Goal: Task Accomplishment & Management: Manage account settings

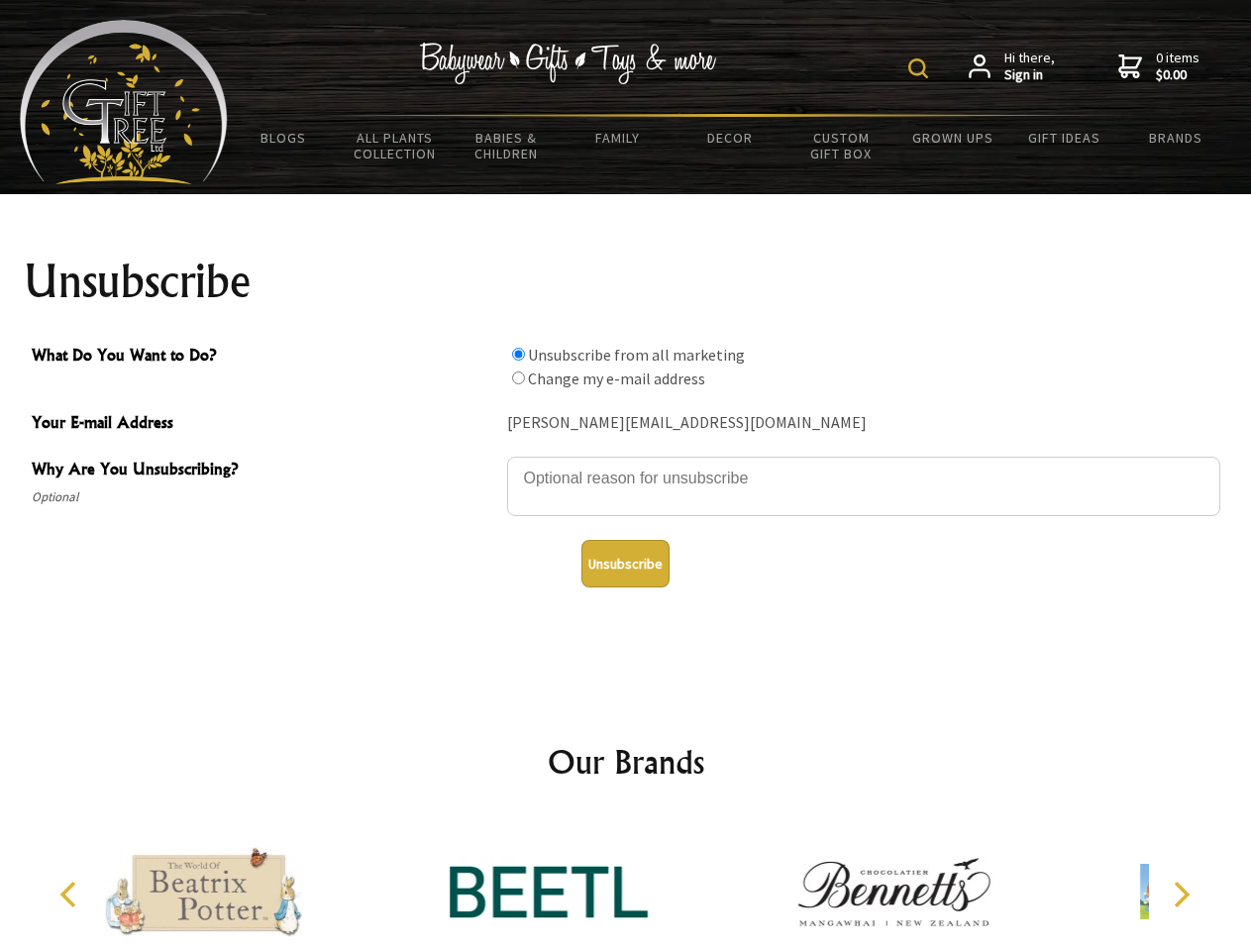
click at [922, 68] on img at bounding box center [919, 68] width 20 height 20
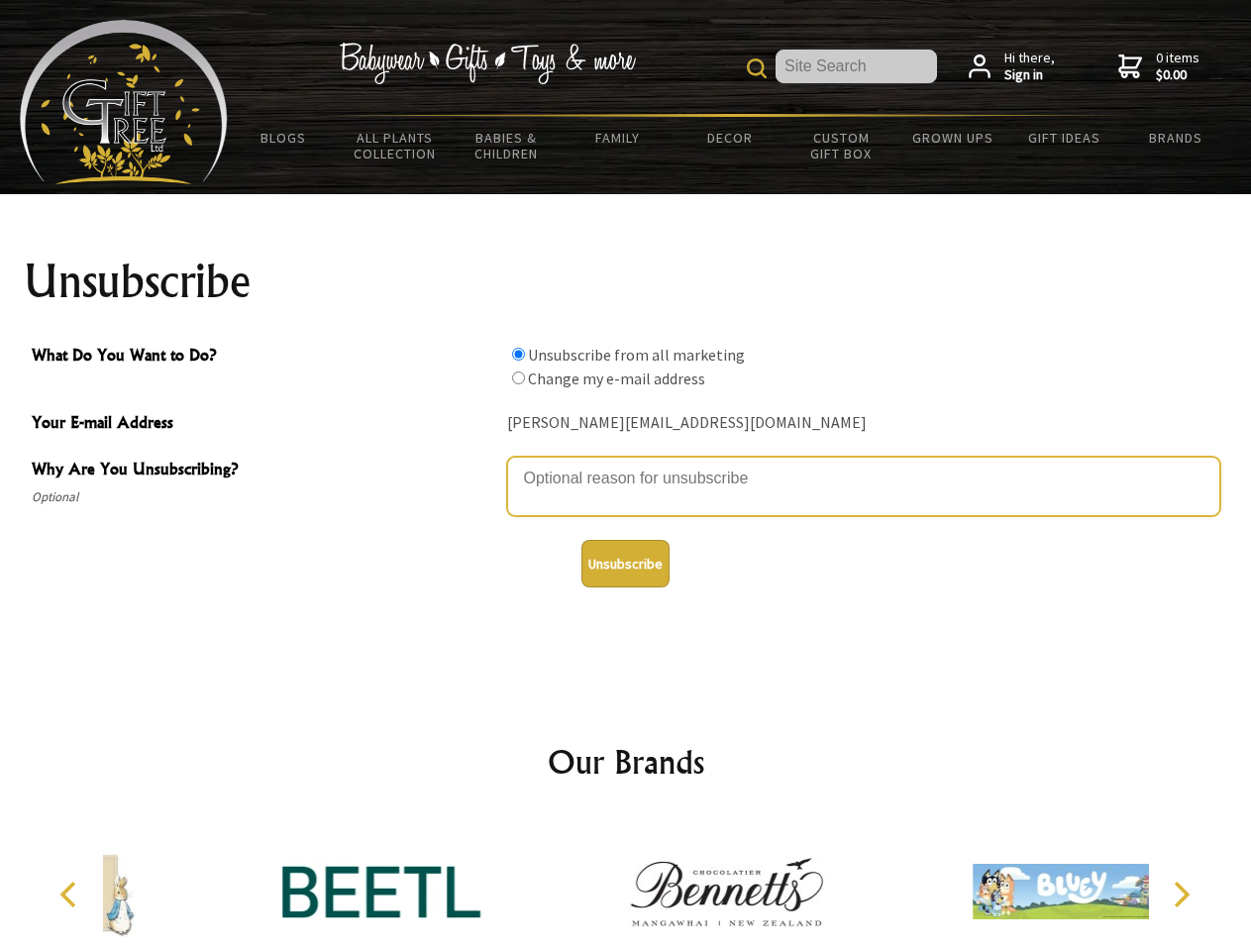
click at [626, 464] on textarea "Why Are You Unsubscribing?" at bounding box center [863, 486] width 713 height 59
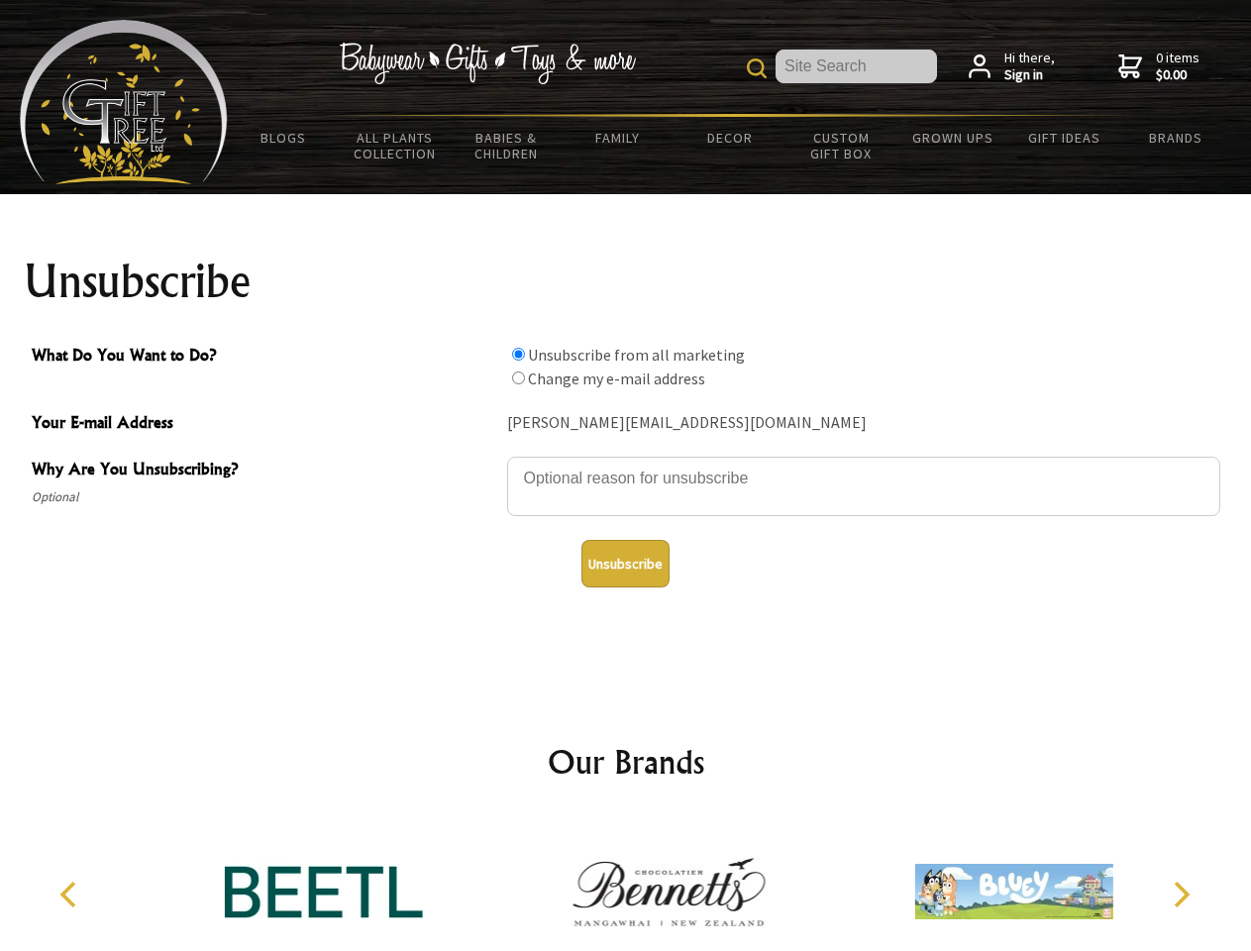
click at [518, 354] on input "What Do You Want to Do?" at bounding box center [518, 354] width 13 height 13
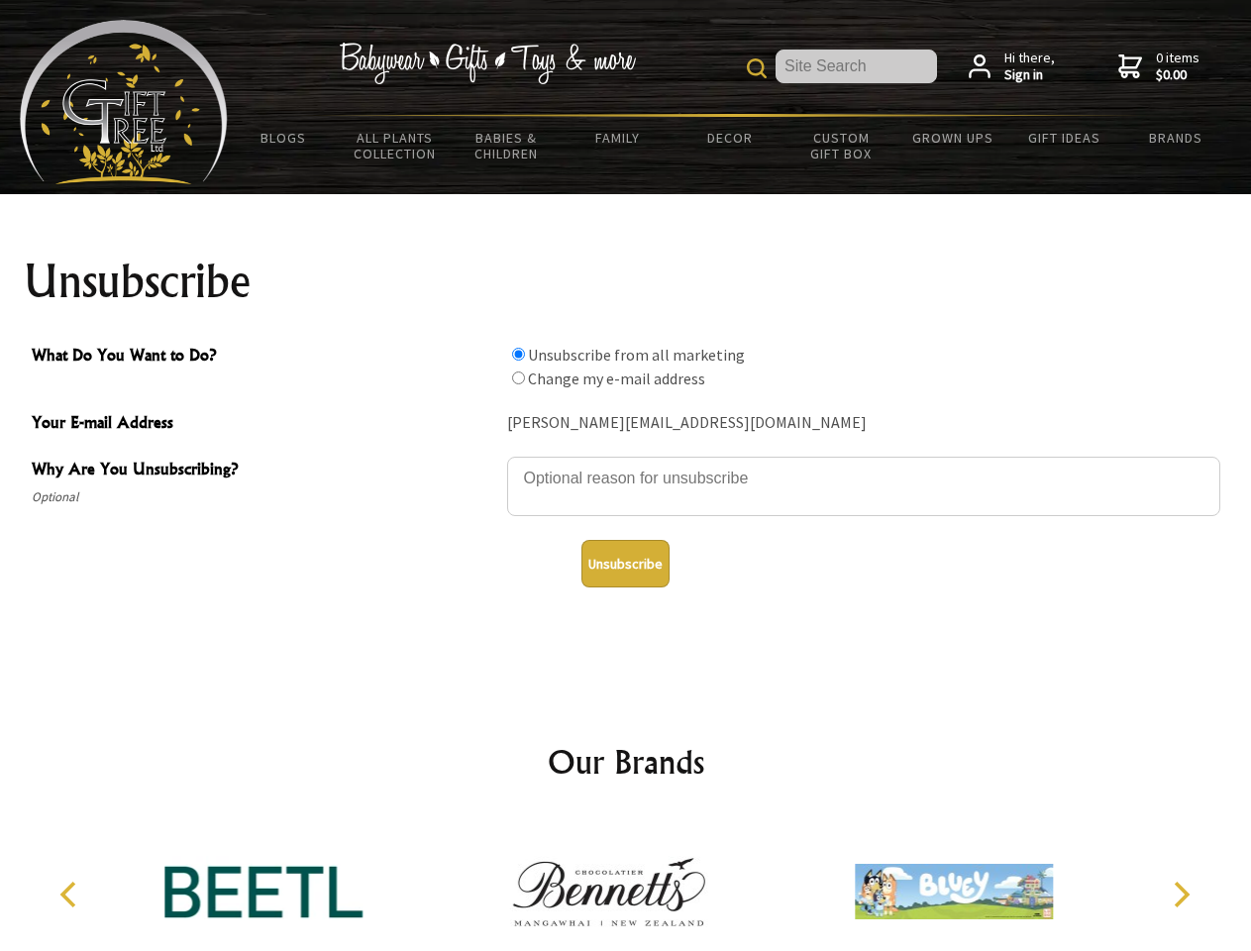
click at [518, 378] on input "What Do You Want to Do?" at bounding box center [518, 378] width 13 height 13
radio input "true"
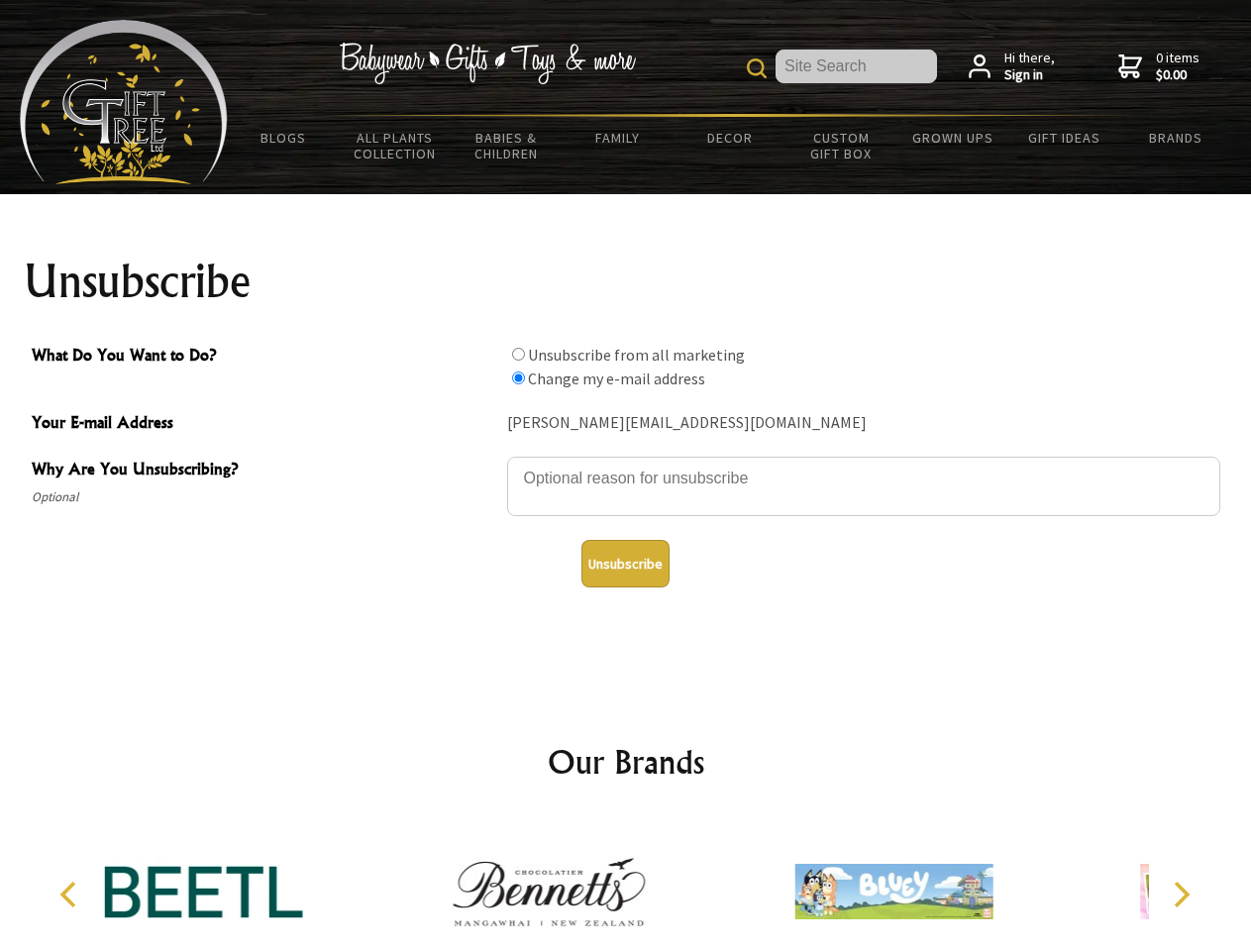
click at [625, 564] on button "Unsubscribe" at bounding box center [626, 564] width 88 height 48
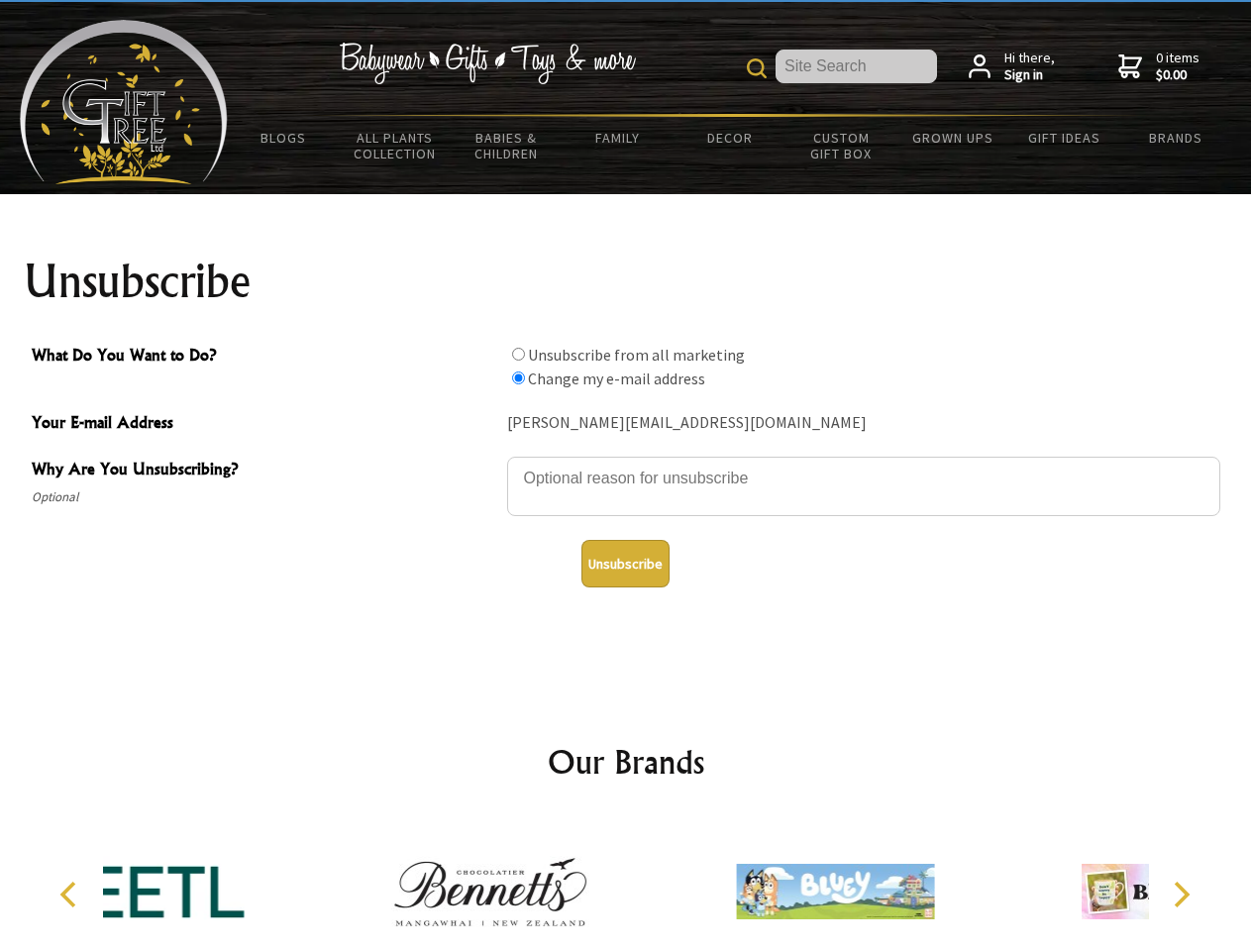
click at [71, 895] on icon "Previous" at bounding box center [70, 895] width 26 height 26
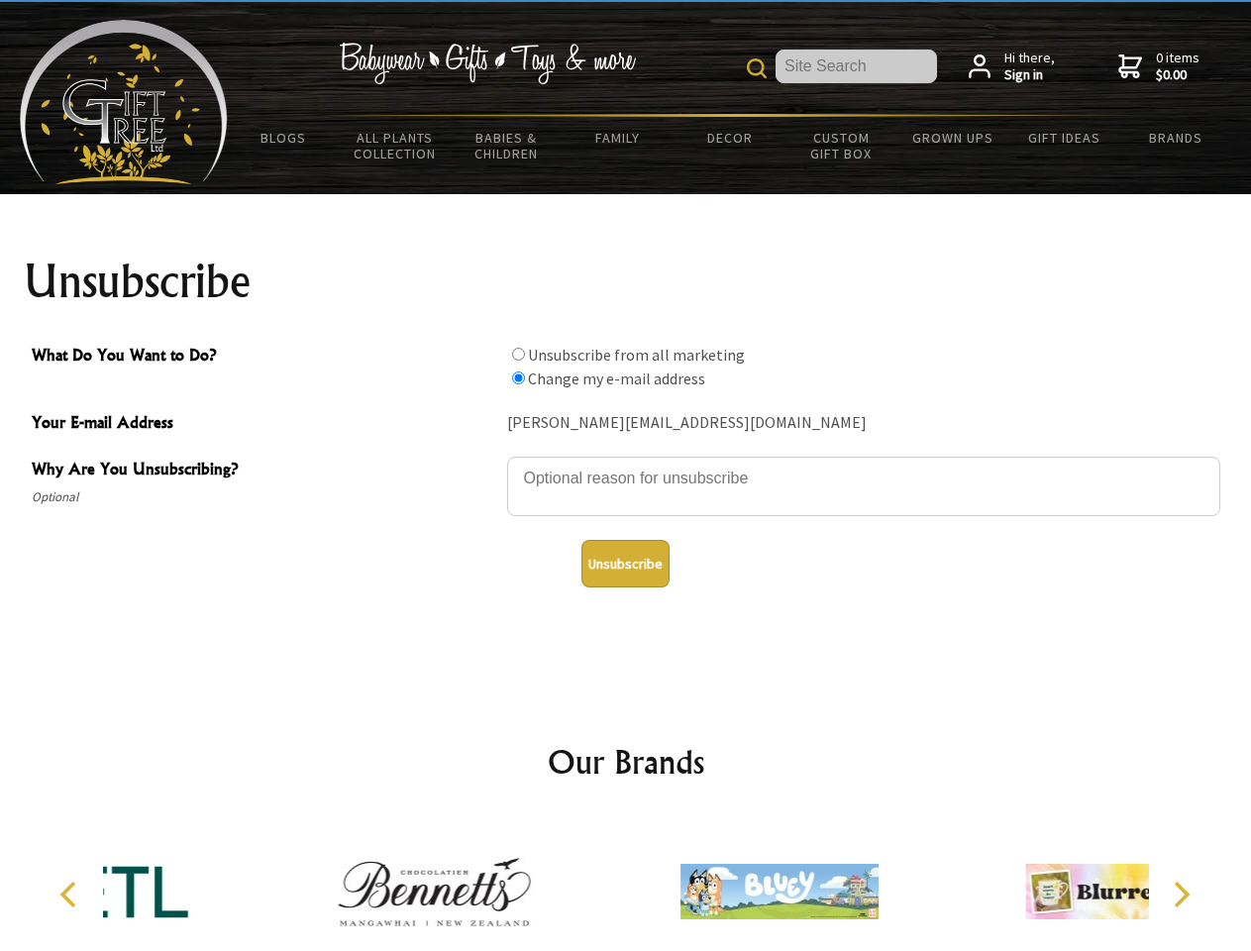
click at [1181, 895] on icon "Next" at bounding box center [1180, 895] width 26 height 26
